Goal: Check status: Check status

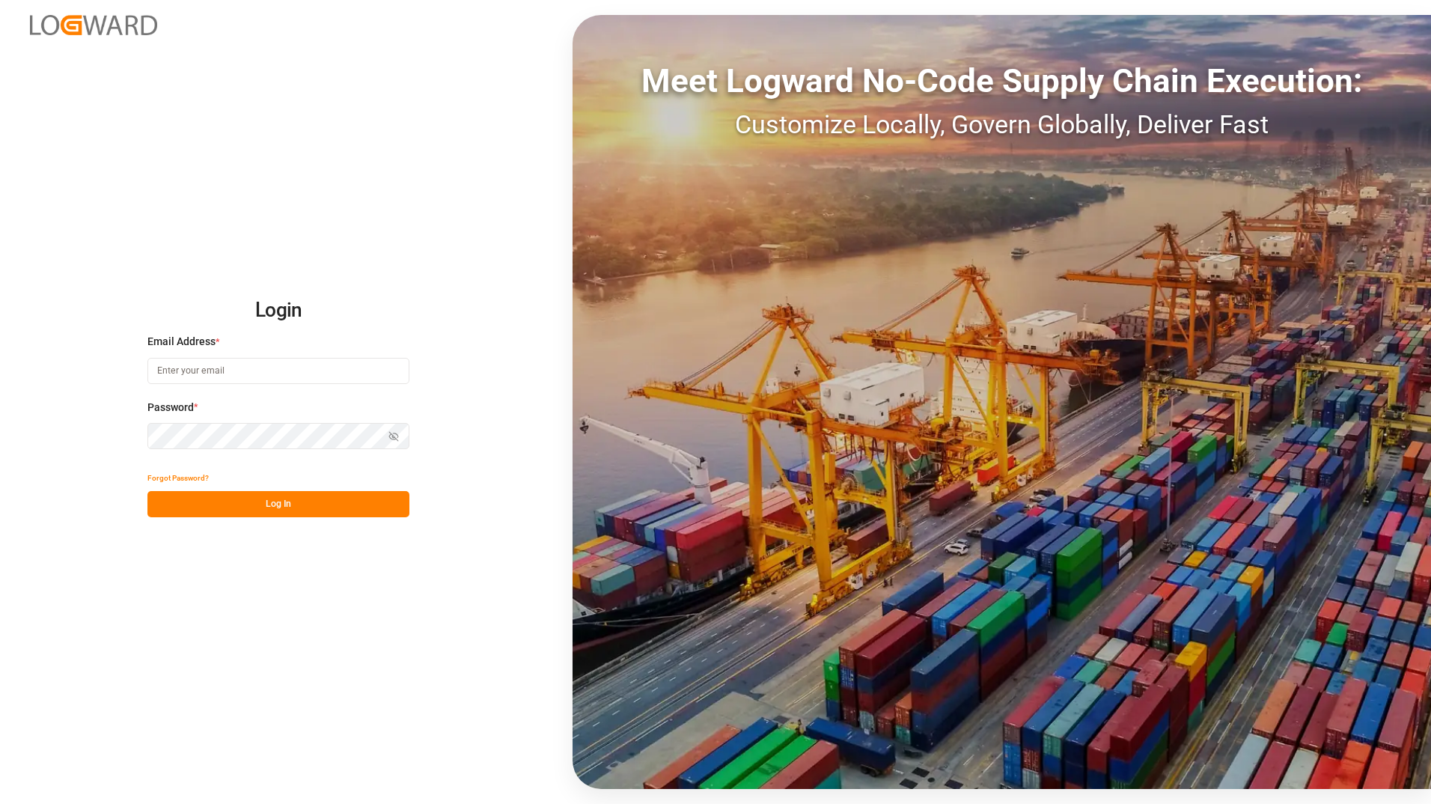
type input "ida.timmen@melitta.de"
click at [225, 507] on button "Log In" at bounding box center [278, 504] width 262 height 26
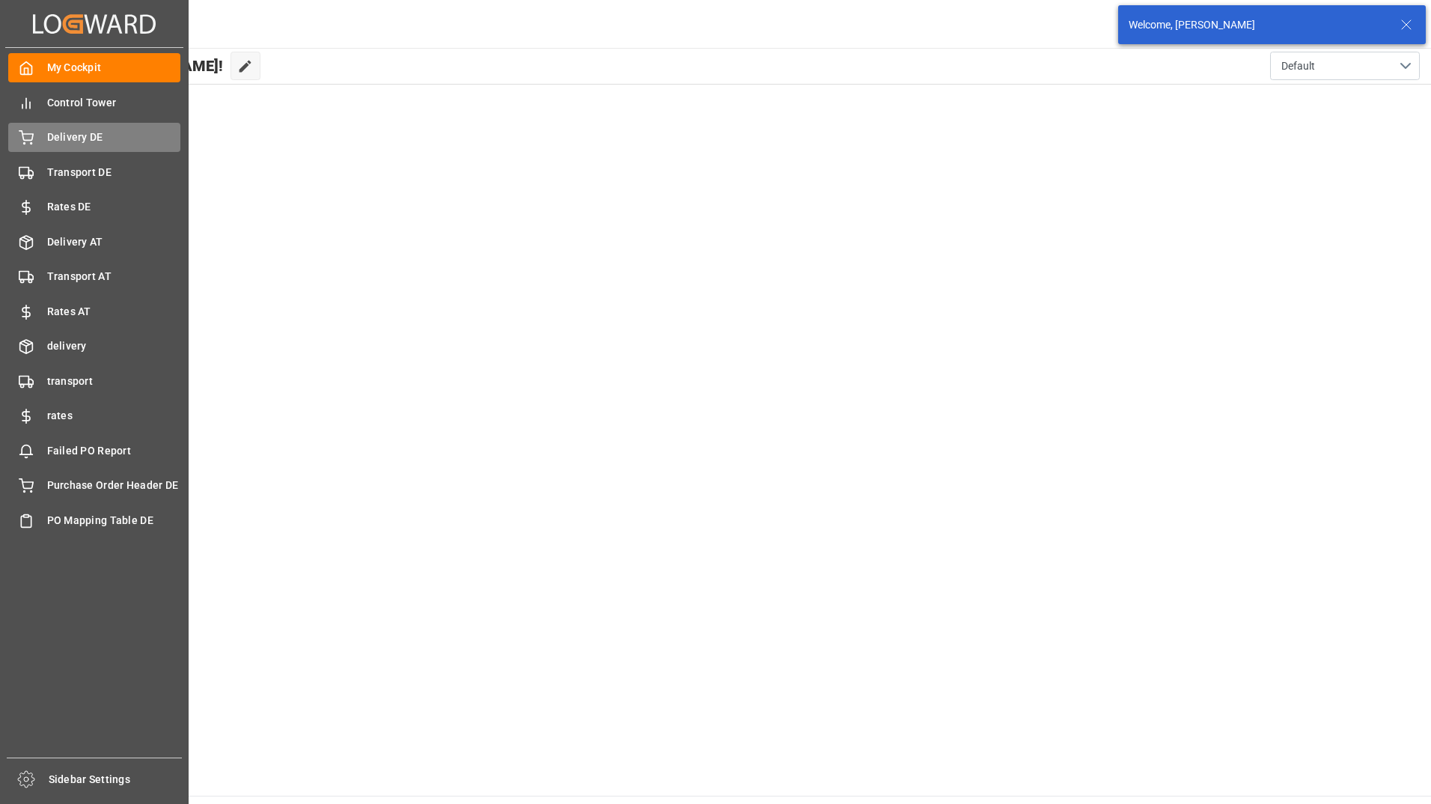
click at [41, 141] on div "Delivery DE Delivery DE" at bounding box center [94, 137] width 172 height 29
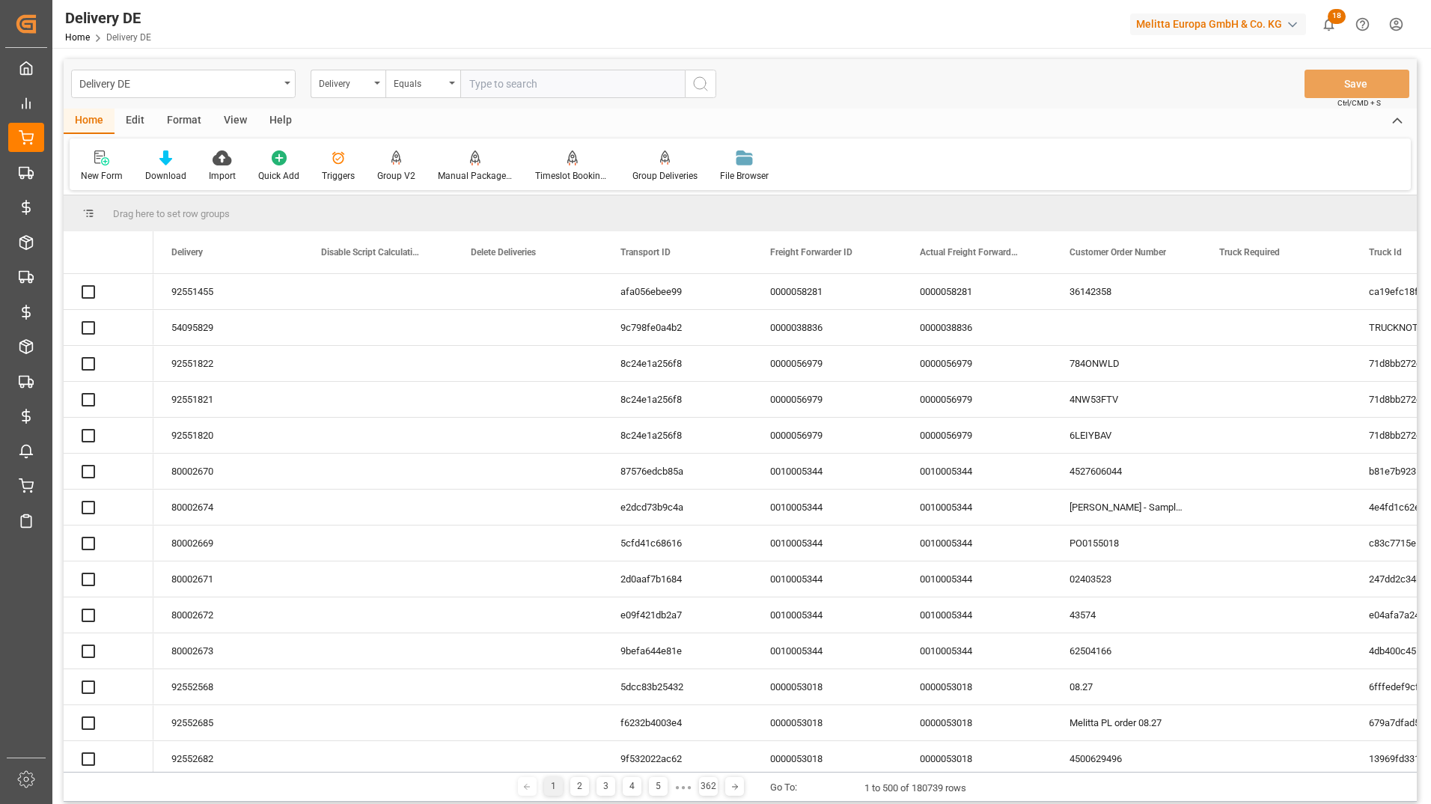
click at [488, 85] on input "text" at bounding box center [572, 84] width 224 height 28
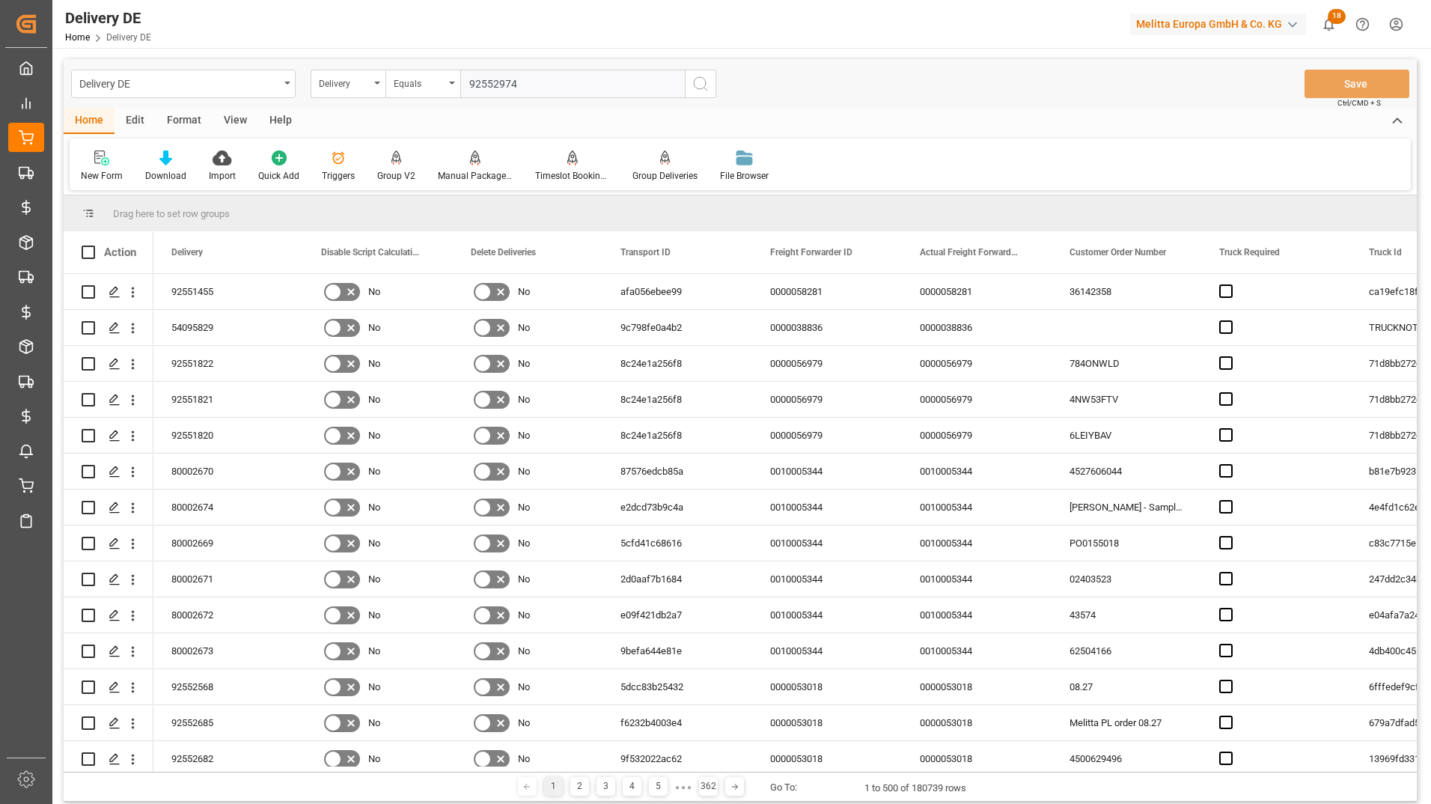
type input "92552974"
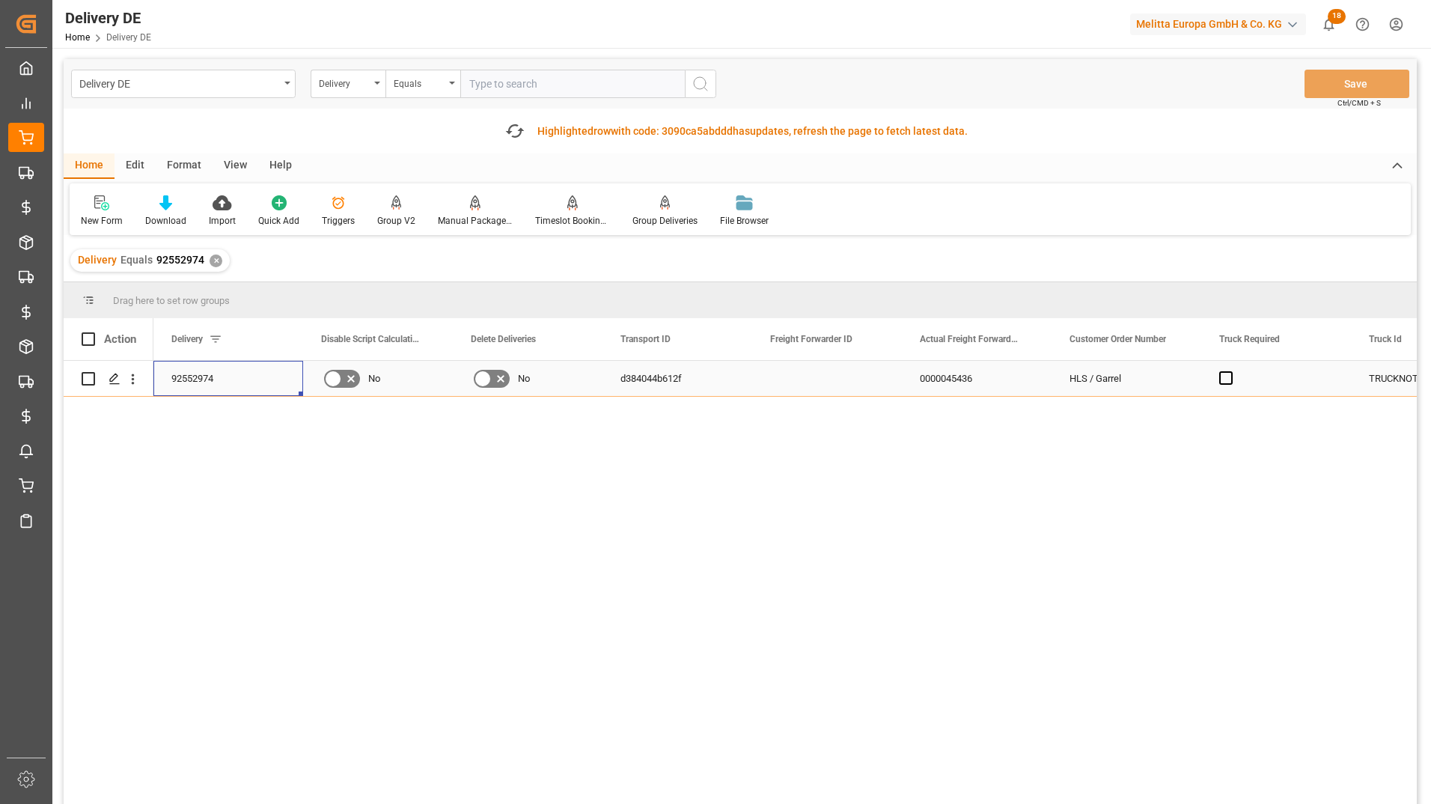
click at [215, 376] on div "92552974" at bounding box center [228, 378] width 150 height 35
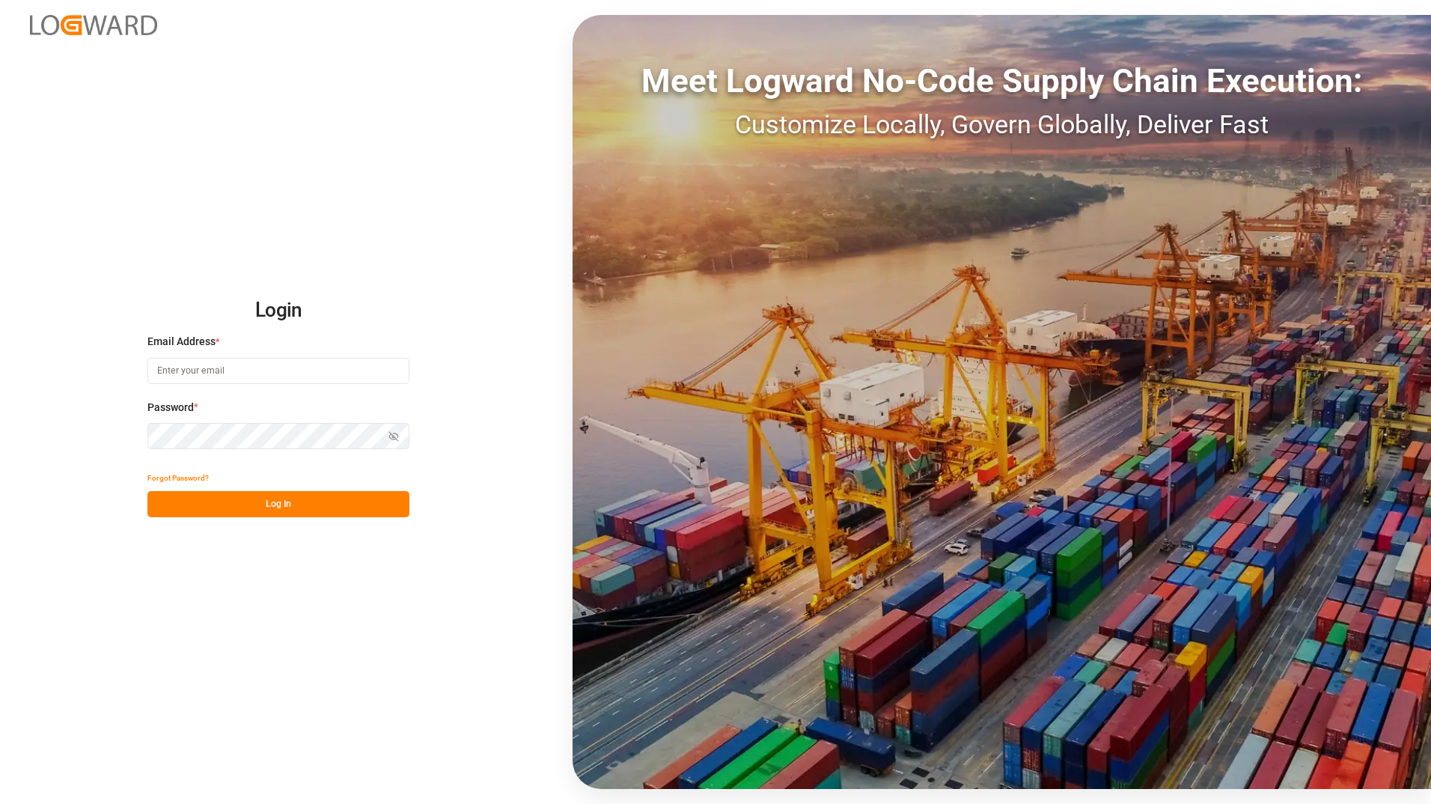
type input "[PERSON_NAME][EMAIL_ADDRESS][PERSON_NAME][DOMAIN_NAME]"
click at [275, 506] on button "Log In" at bounding box center [278, 504] width 262 height 26
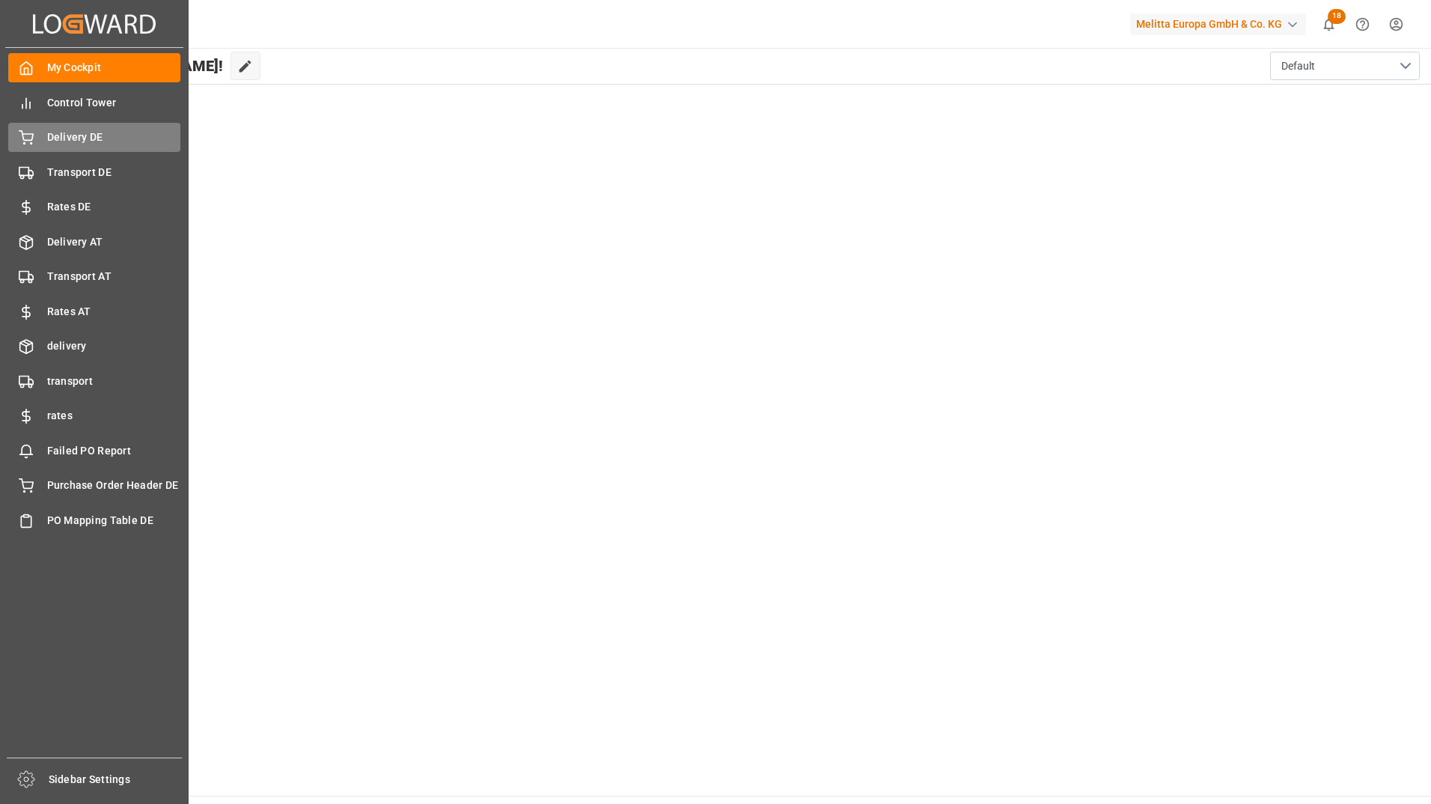
click at [52, 144] on span "Delivery DE" at bounding box center [114, 137] width 134 height 16
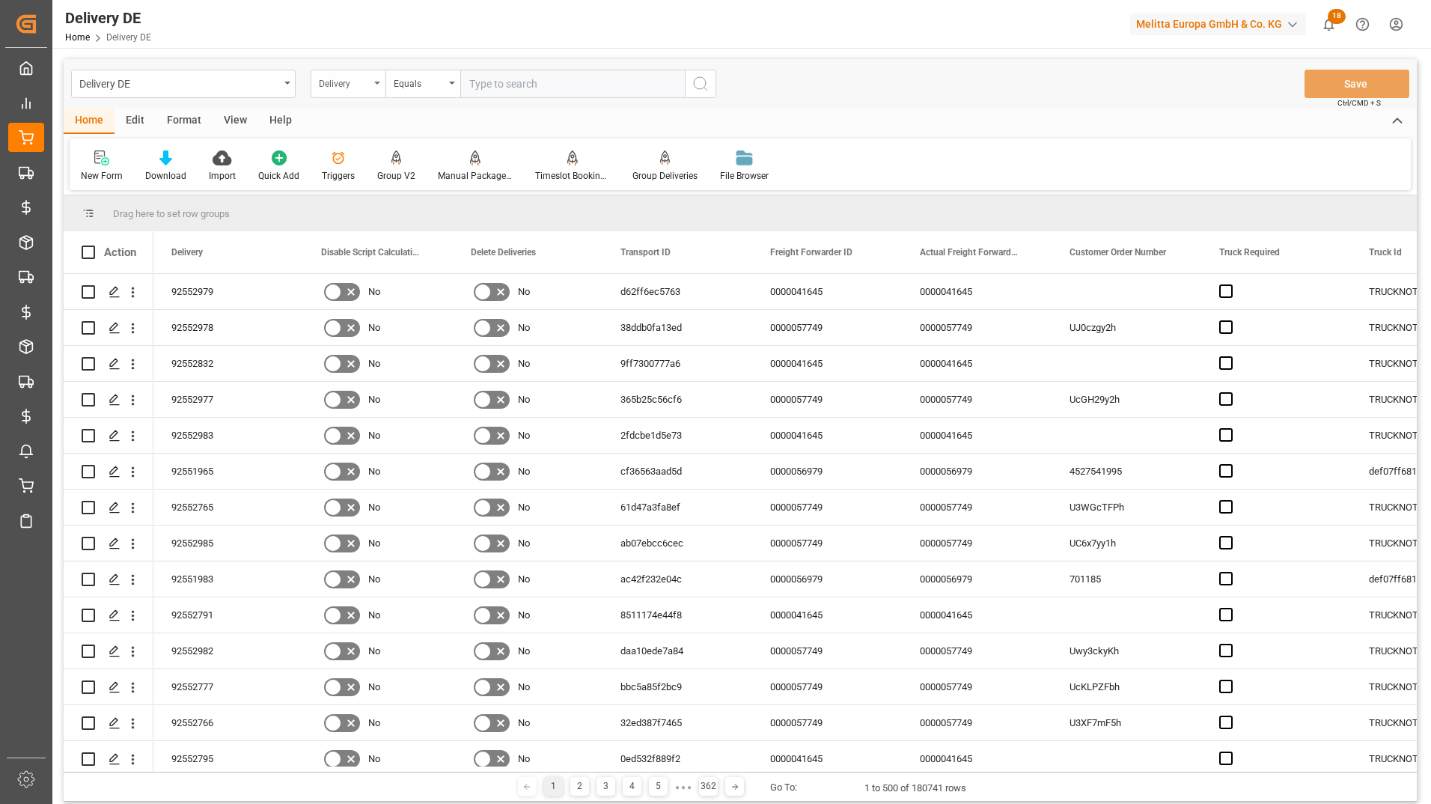
click at [367, 80] on div "Delivery" at bounding box center [344, 81] width 51 height 17
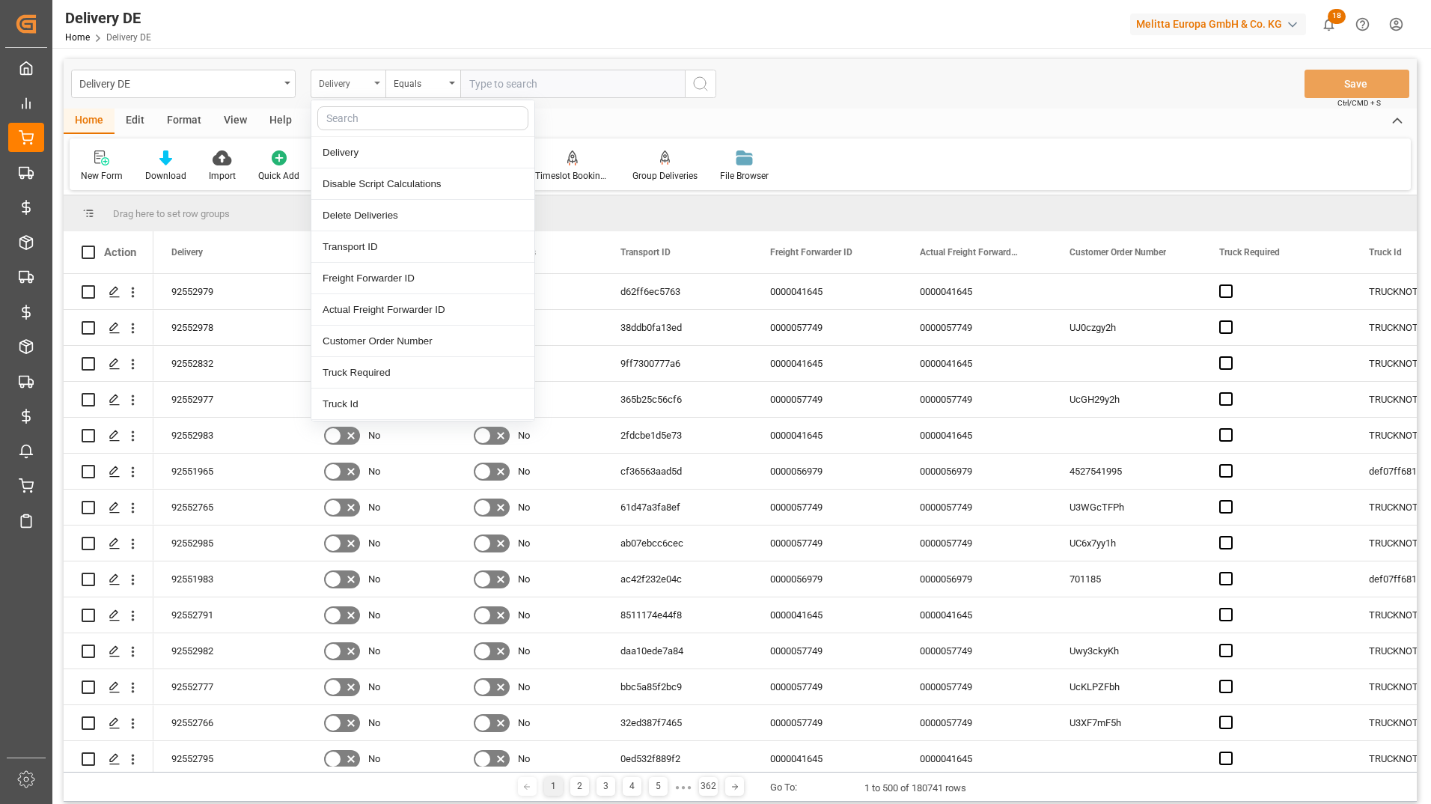
click at [367, 80] on div "Delivery" at bounding box center [344, 81] width 51 height 17
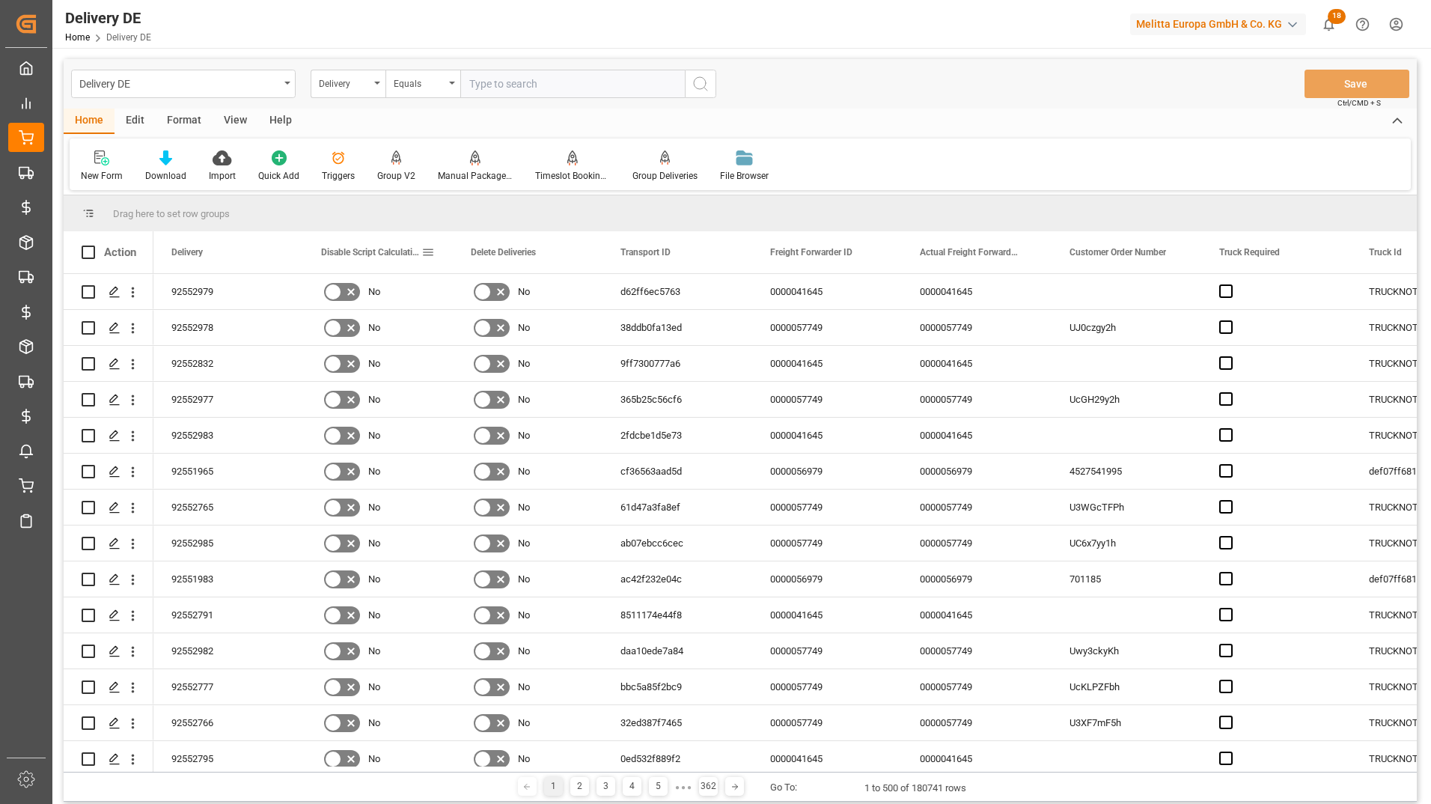
click at [432, 254] on span at bounding box center [427, 251] width 13 height 13
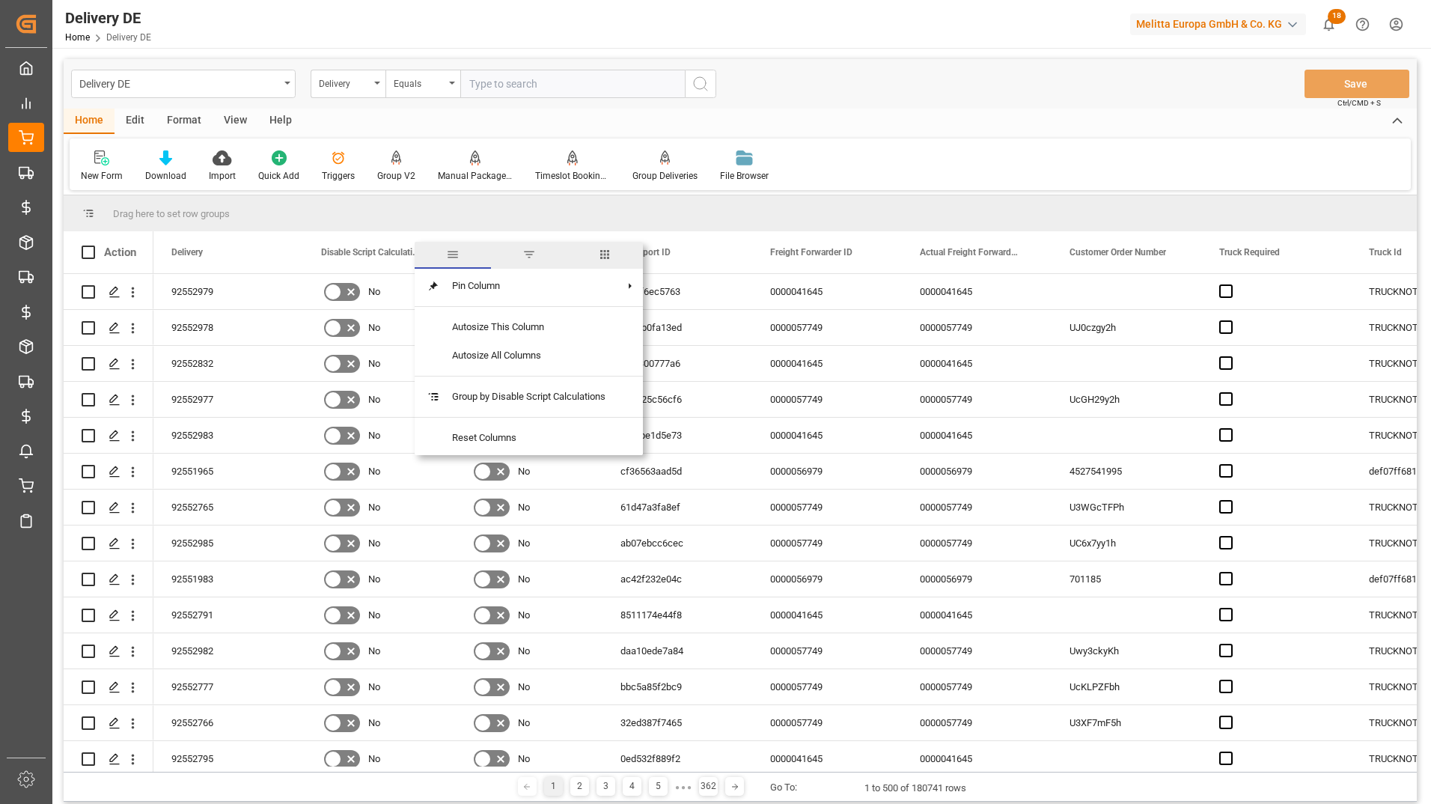
click at [607, 260] on span "columns" at bounding box center [604, 254] width 13 height 13
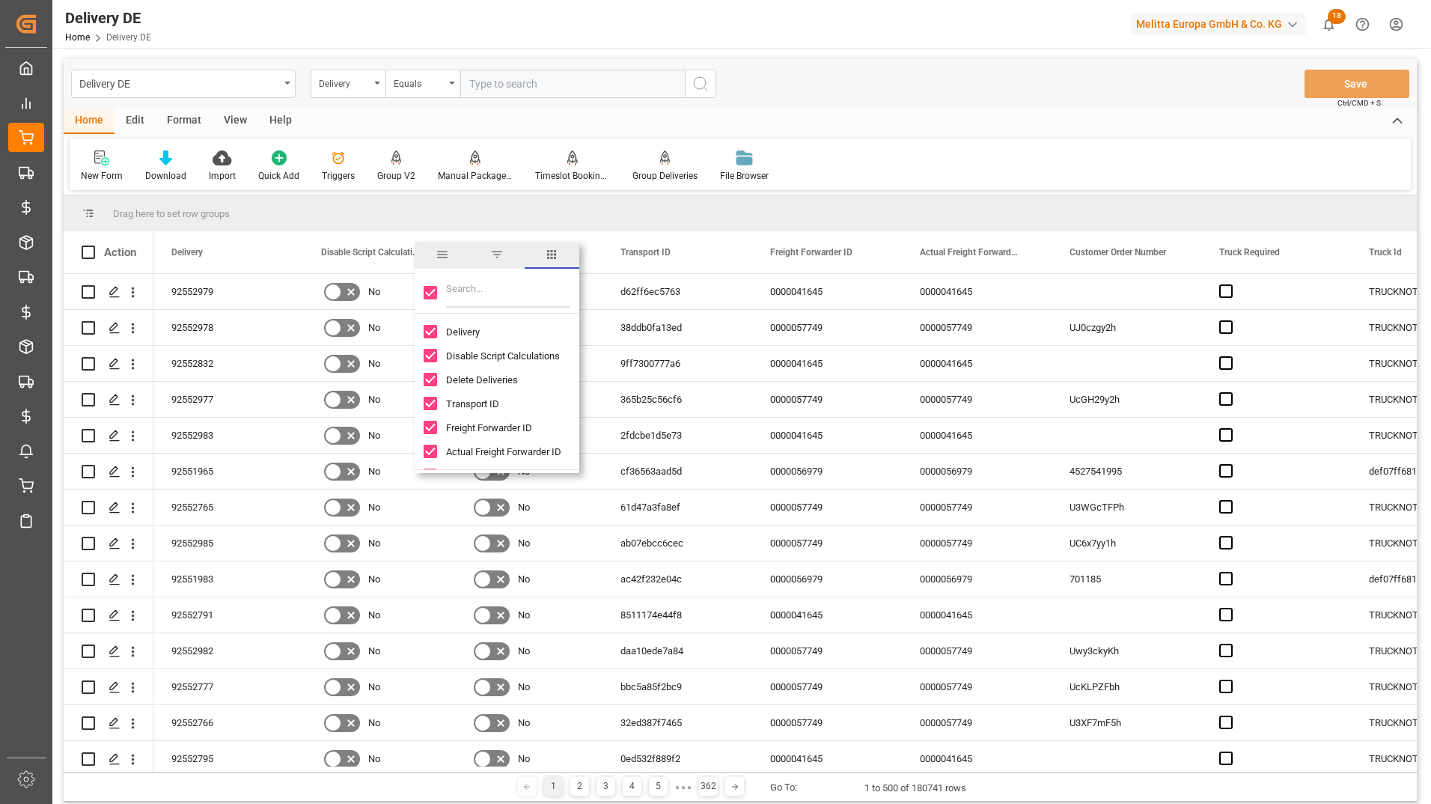
click at [424, 291] on input "Toggle Select All Columns" at bounding box center [430, 292] width 13 height 13
checkbox input "false"
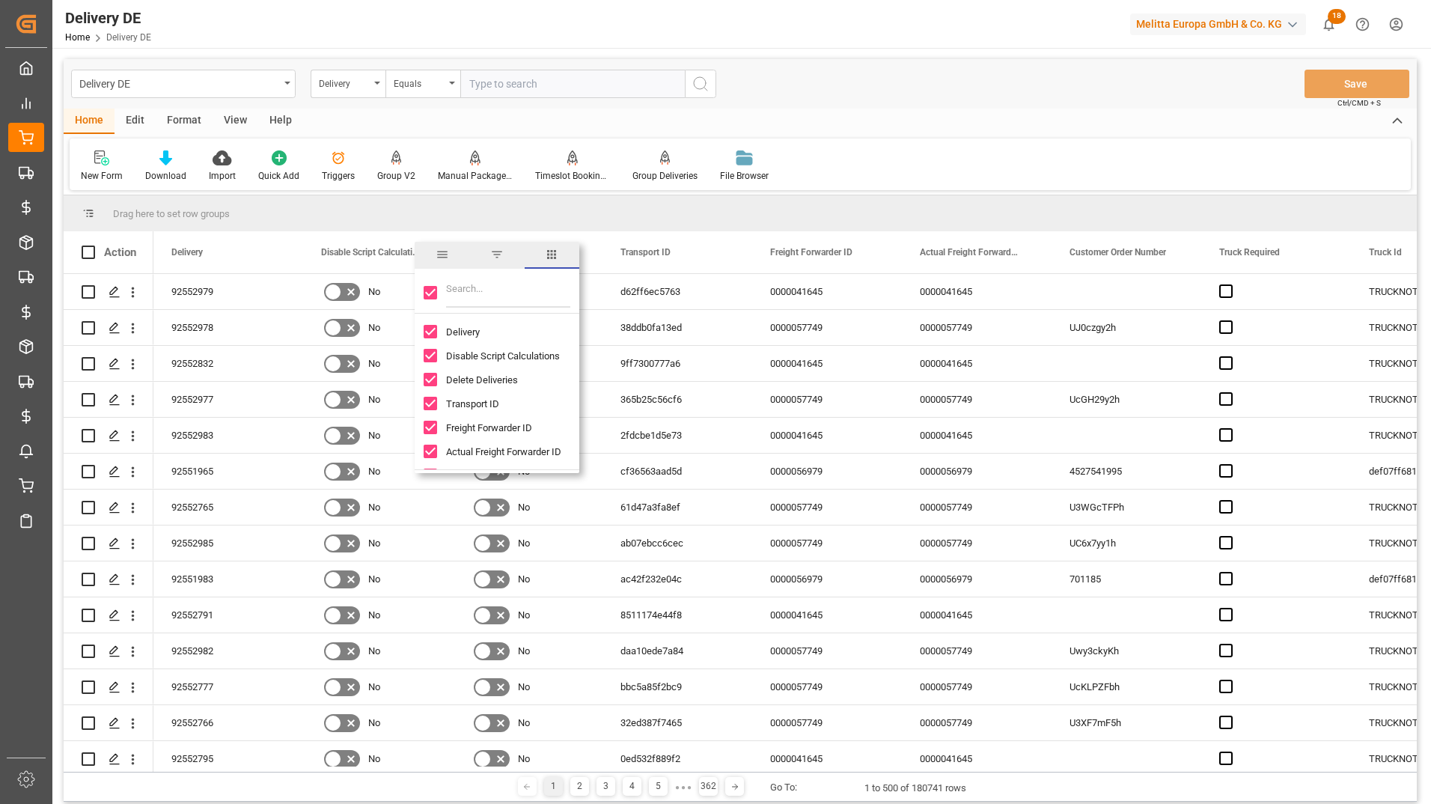
checkbox input "false"
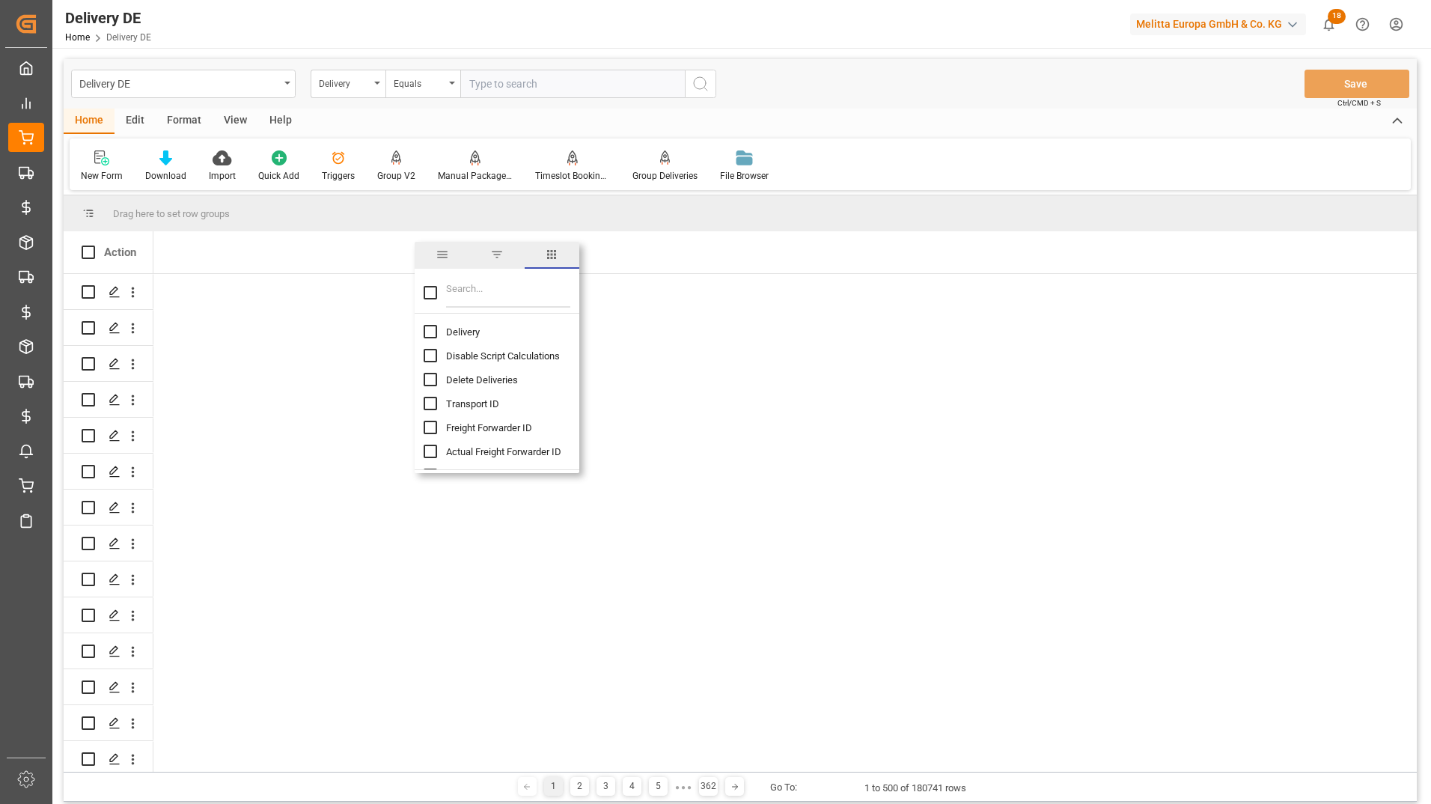
click at [431, 328] on input "Delivery column toggle visibility (hidden)" at bounding box center [430, 331] width 13 height 13
checkbox input "true"
checkbox input "false"
click at [430, 398] on input "Transport ID column toggle visibility (hidden)" at bounding box center [430, 403] width 13 height 13
checkbox input "true"
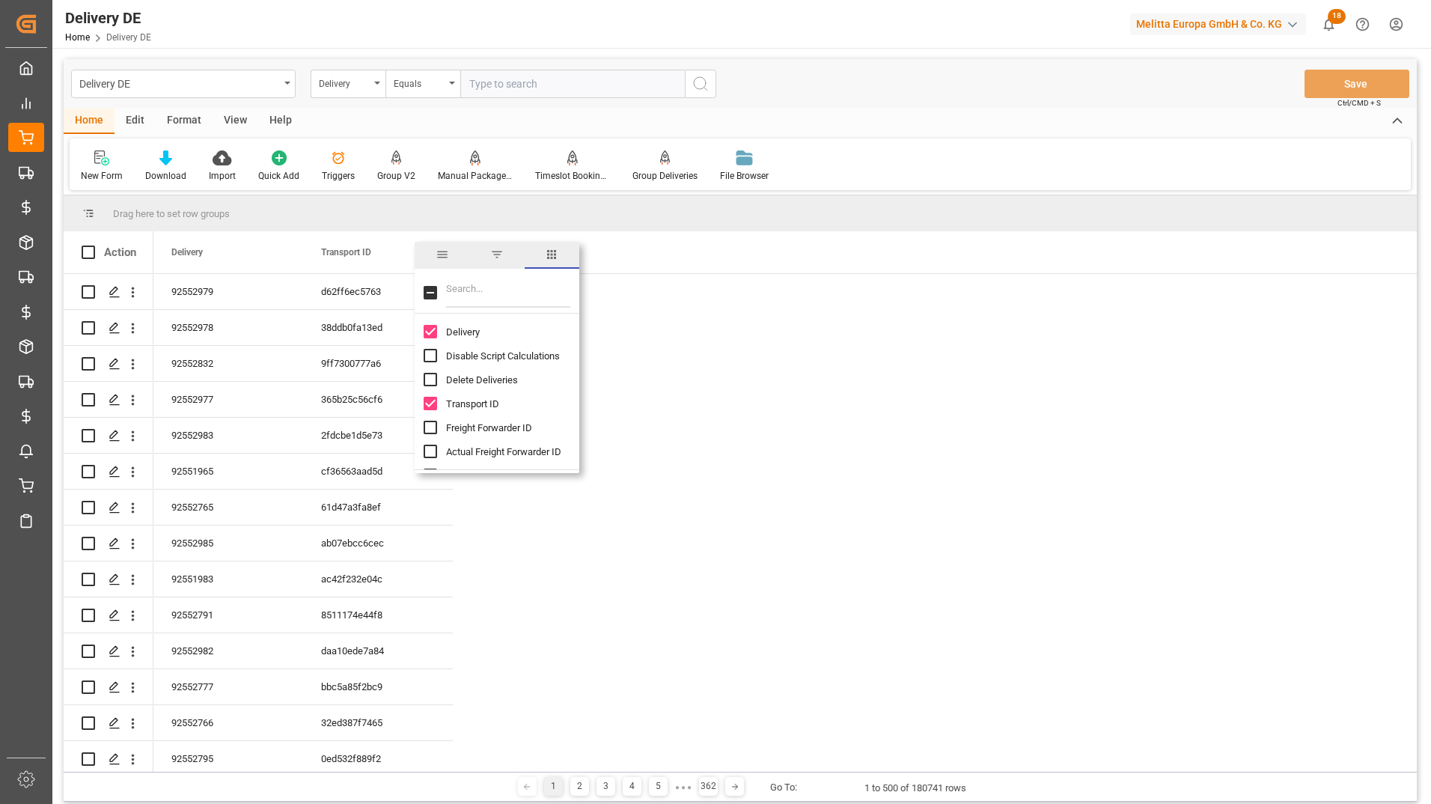
click at [456, 293] on input "Filter Columns Input" at bounding box center [508, 293] width 124 height 30
type input "r"
type input "dat"
click at [436, 358] on input "Req Del Dat column toggle visibility (hidden)" at bounding box center [430, 355] width 13 height 13
checkbox input "true"
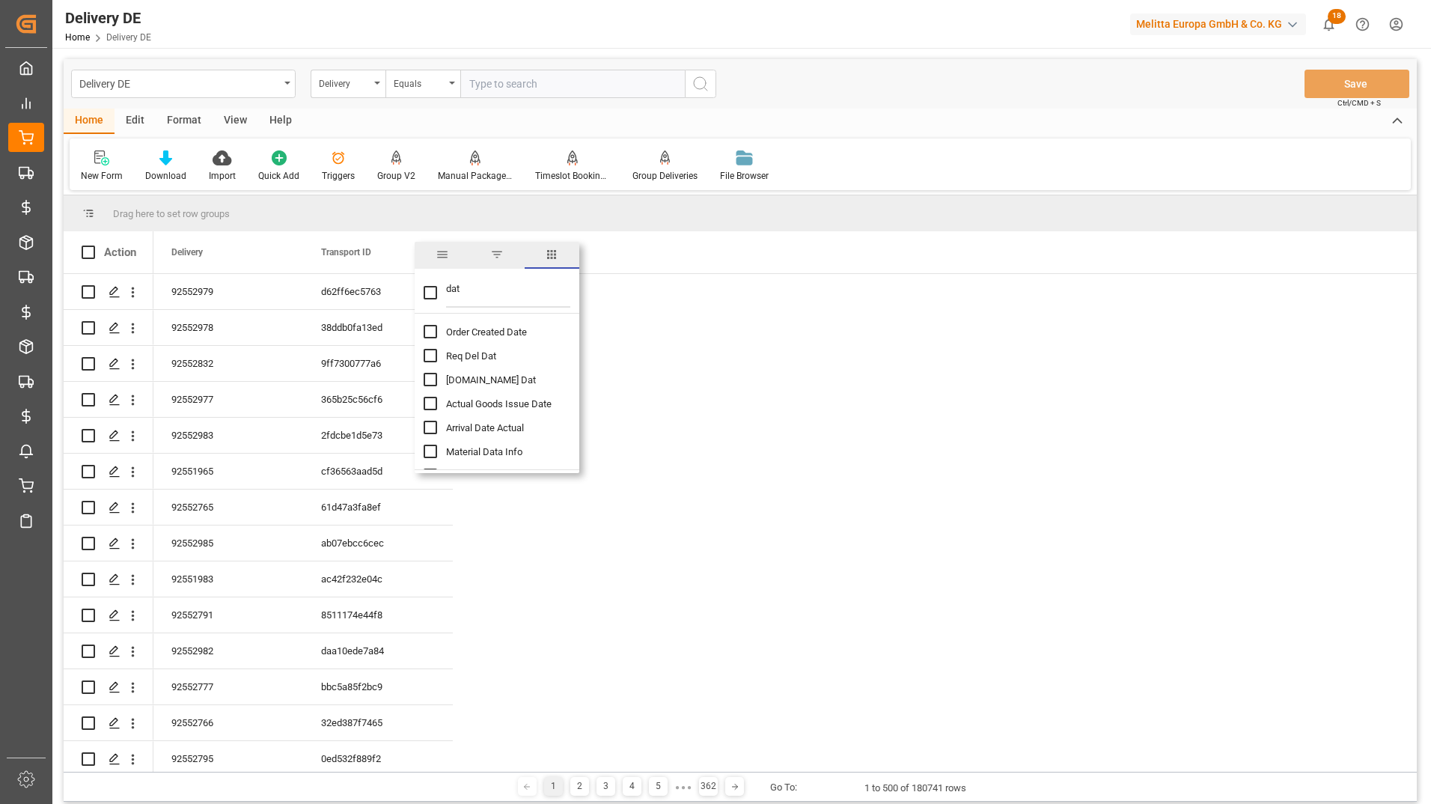
checkbox input "false"
click at [430, 382] on input "Pl.GI Dat column toggle visibility (hidden)" at bounding box center [430, 379] width 13 height 13
checkbox input "true"
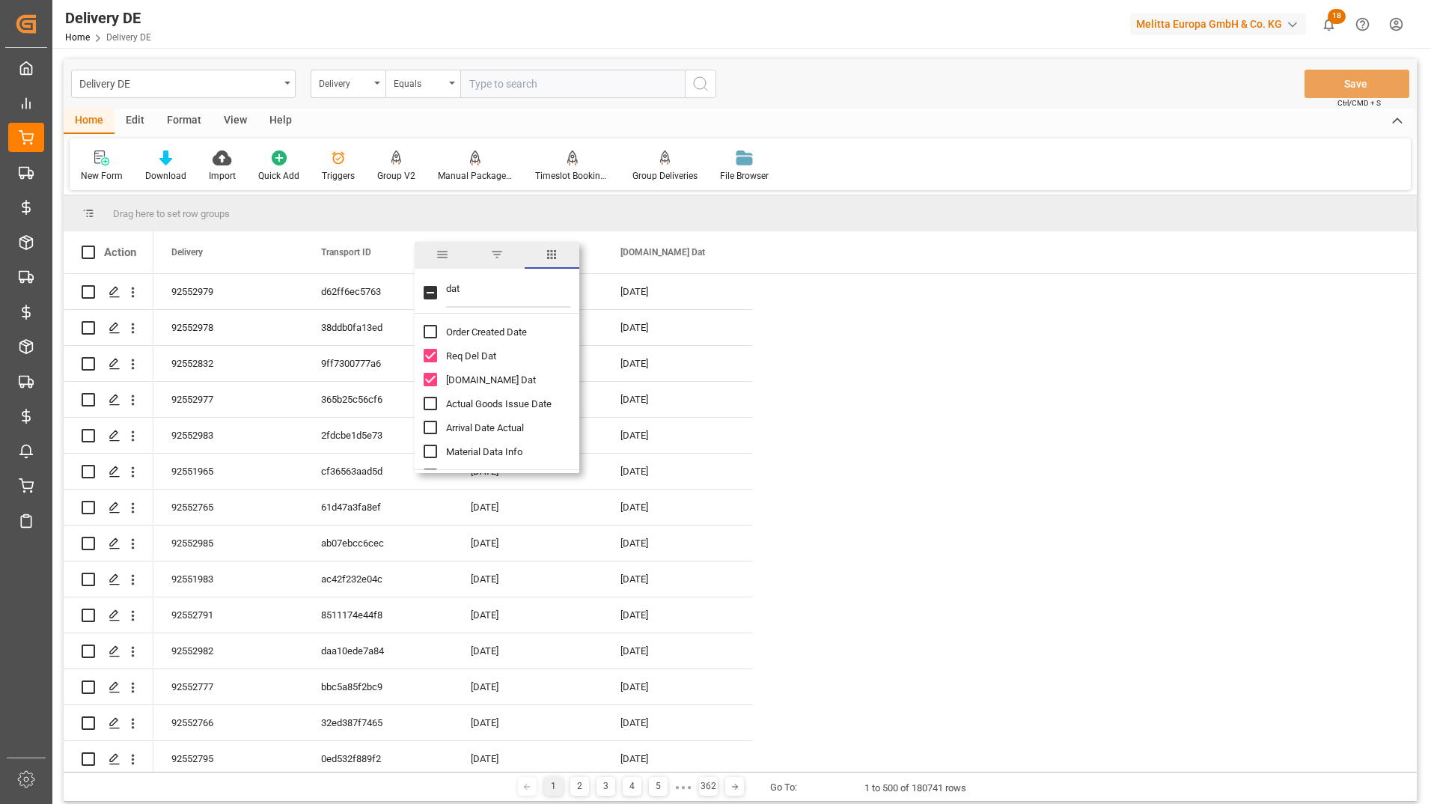
click at [428, 404] on input "Actual Goods Issue Date column toggle visibility (hidden)" at bounding box center [430, 403] width 13 height 13
checkbox input "true"
click at [431, 359] on input "Req Del Dat column toggle visibility (visible)" at bounding box center [430, 355] width 13 height 13
checkbox input "false"
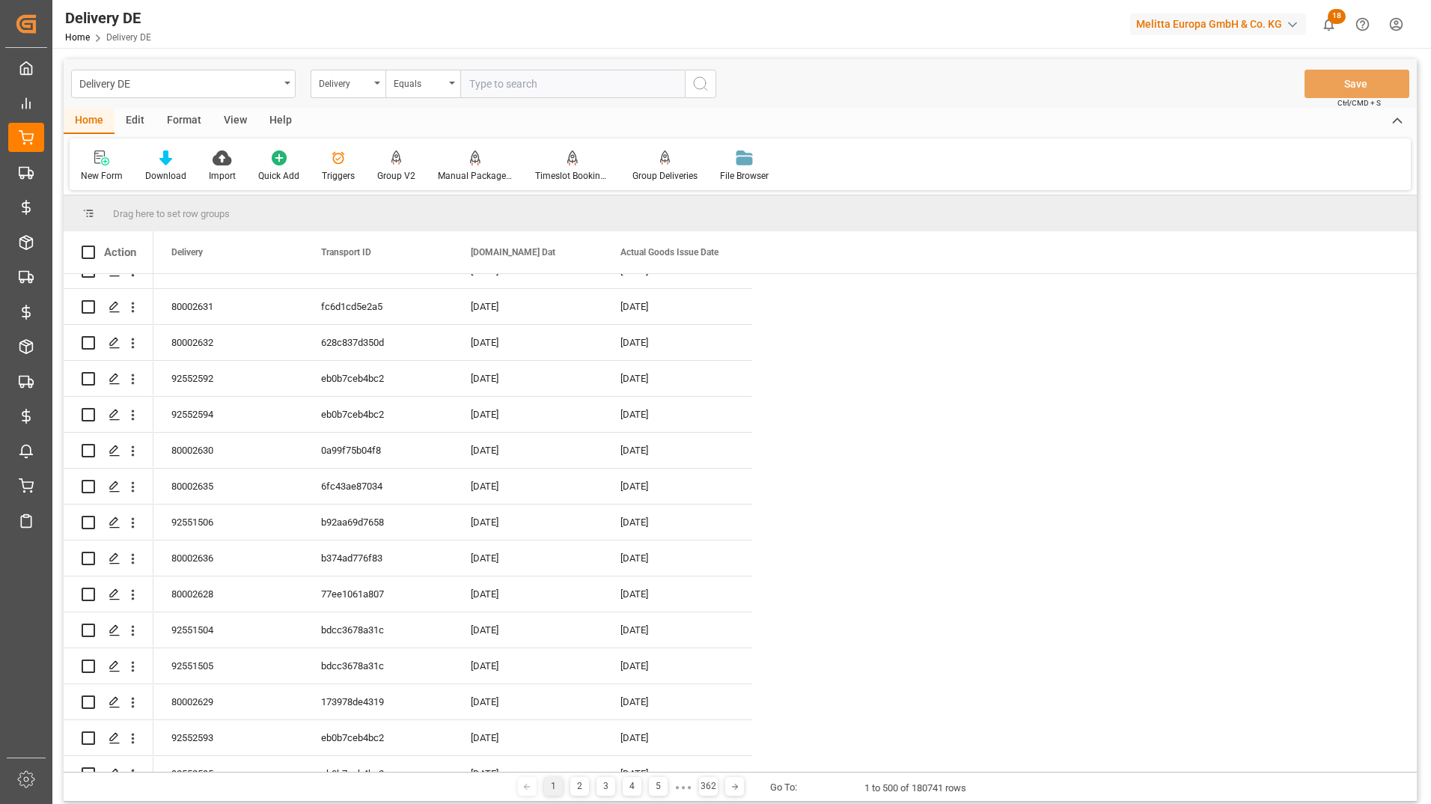
scroll to position [5612, 0]
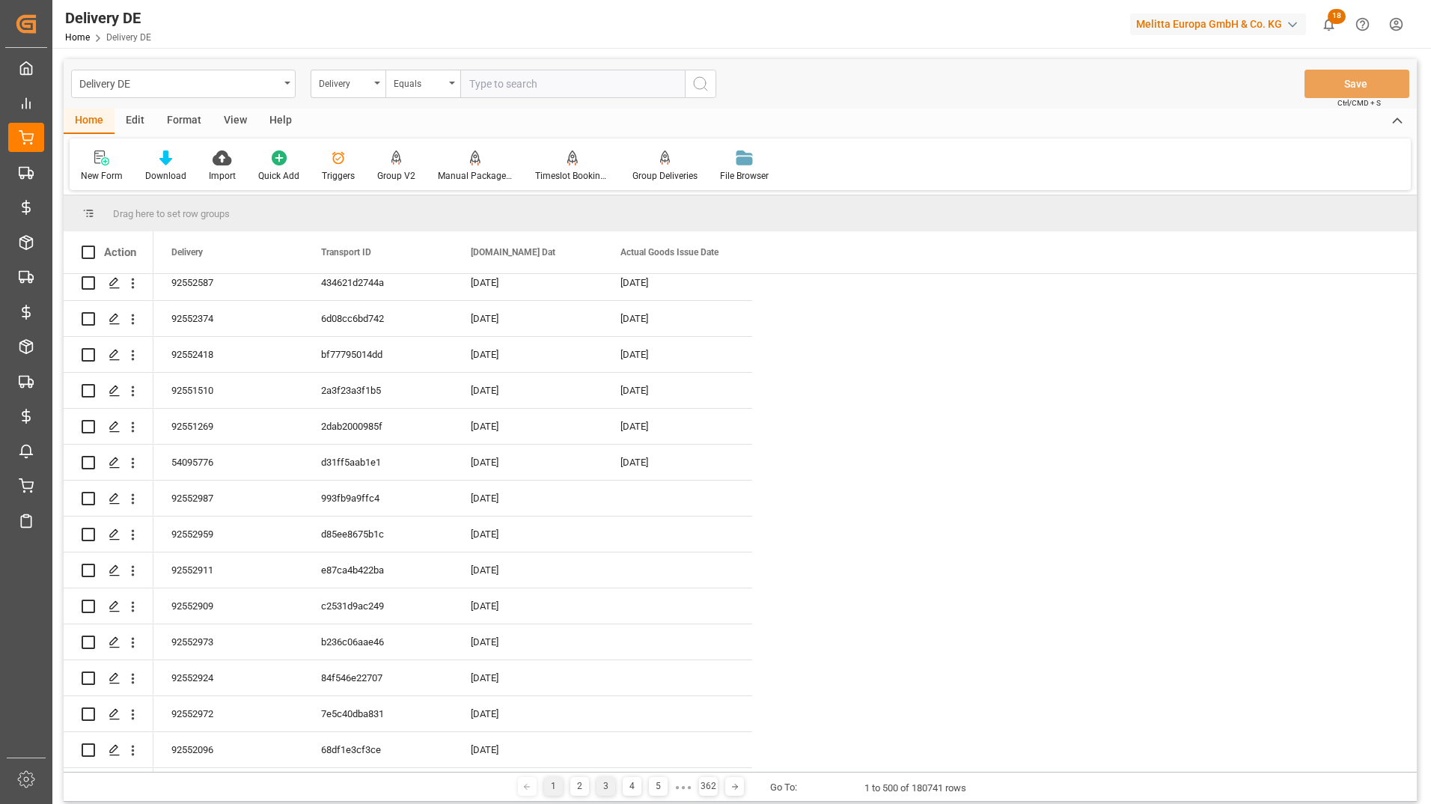
click at [601, 785] on div "3" at bounding box center [605, 786] width 19 height 19
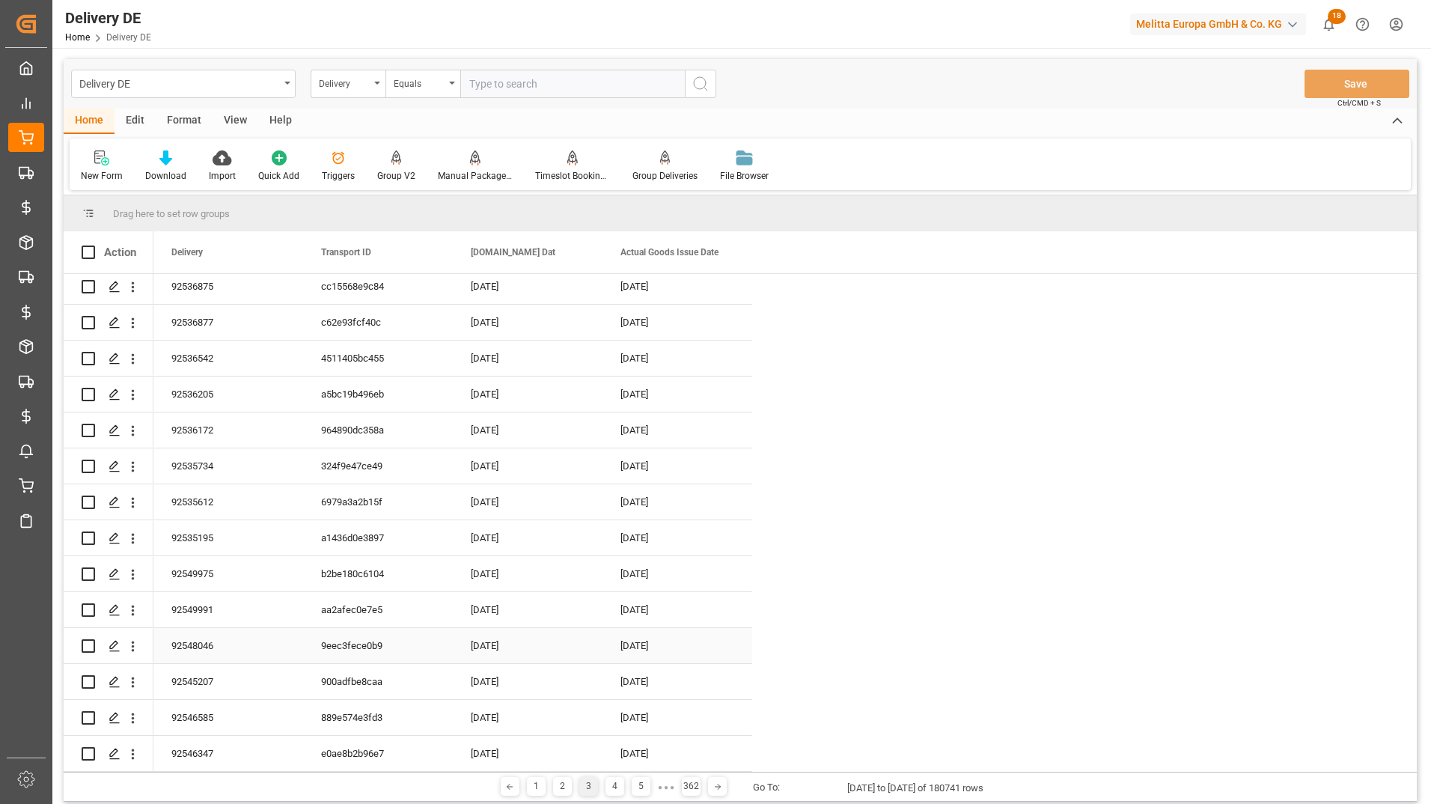
scroll to position [224, 0]
click at [207, 572] on div "92545207" at bounding box center [228, 569] width 150 height 35
